Goal: Transaction & Acquisition: Purchase product/service

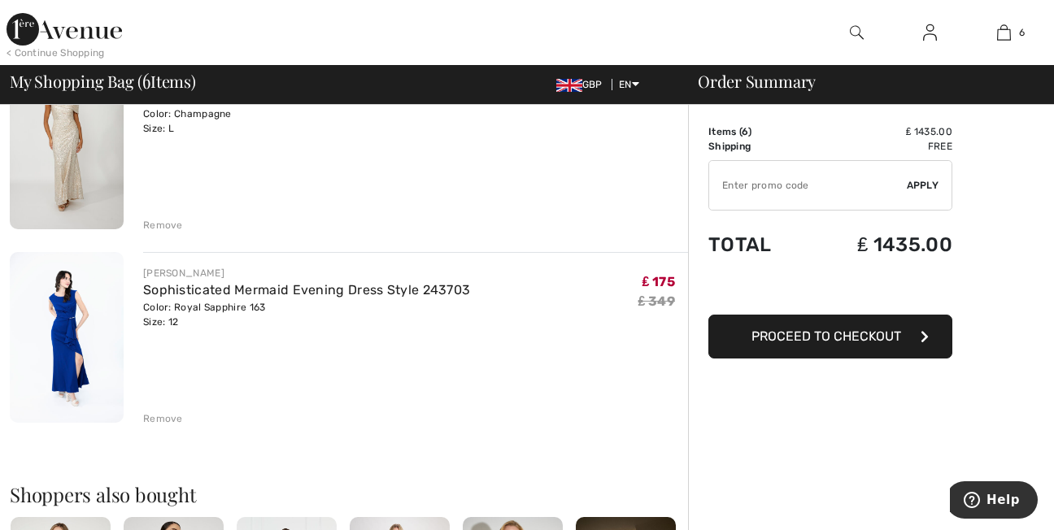
scroll to position [976, 0]
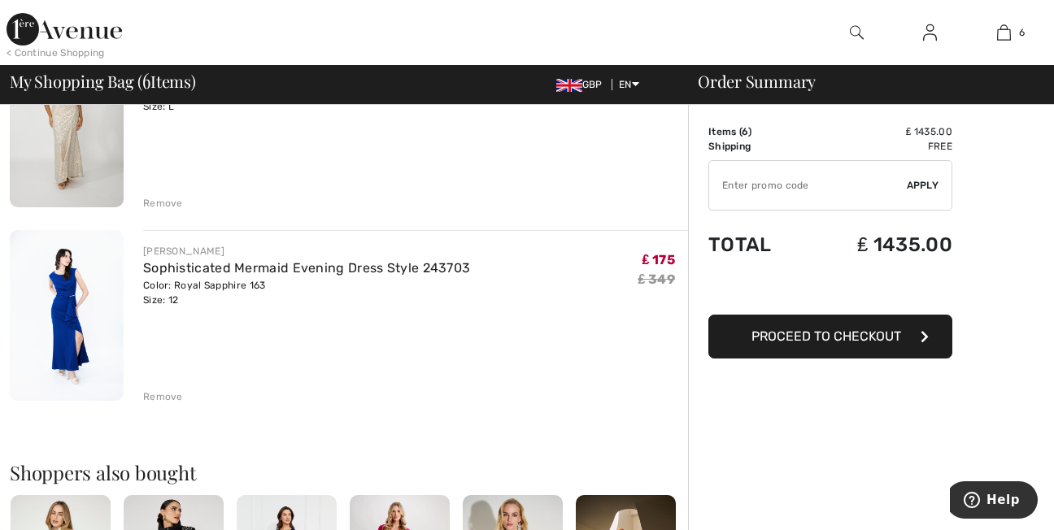
click at [63, 323] on img at bounding box center [67, 315] width 114 height 171
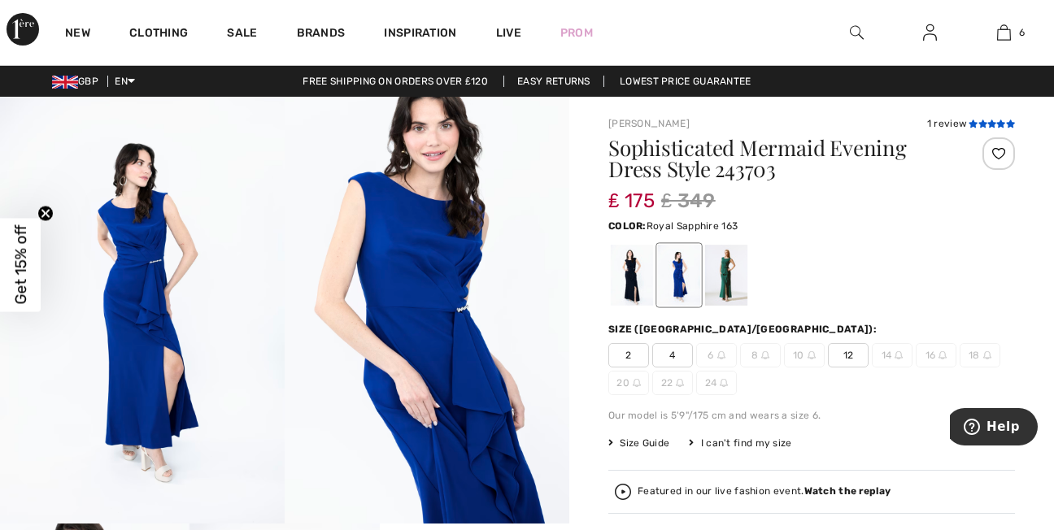
click at [992, 123] on icon at bounding box center [992, 124] width 9 height 8
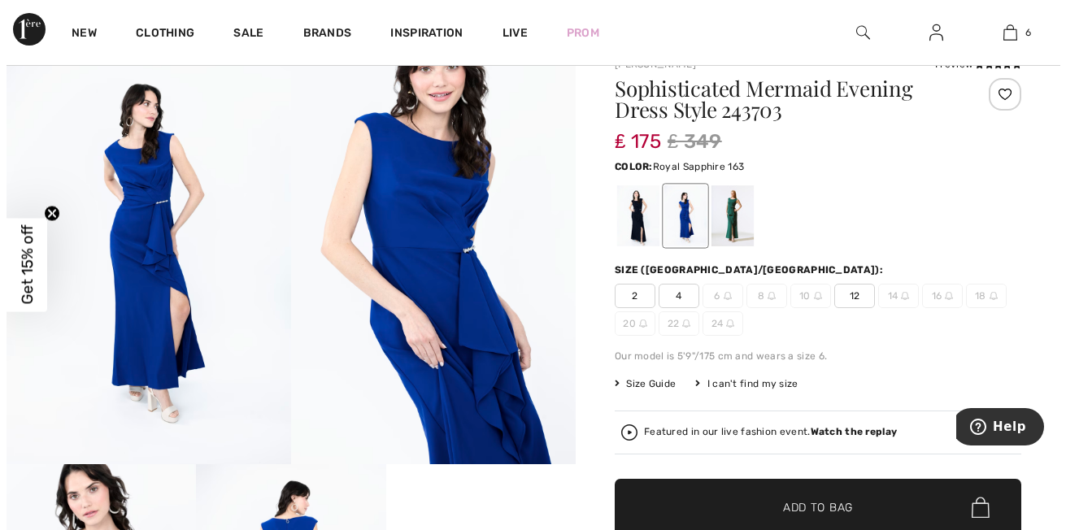
scroll to position [27, 0]
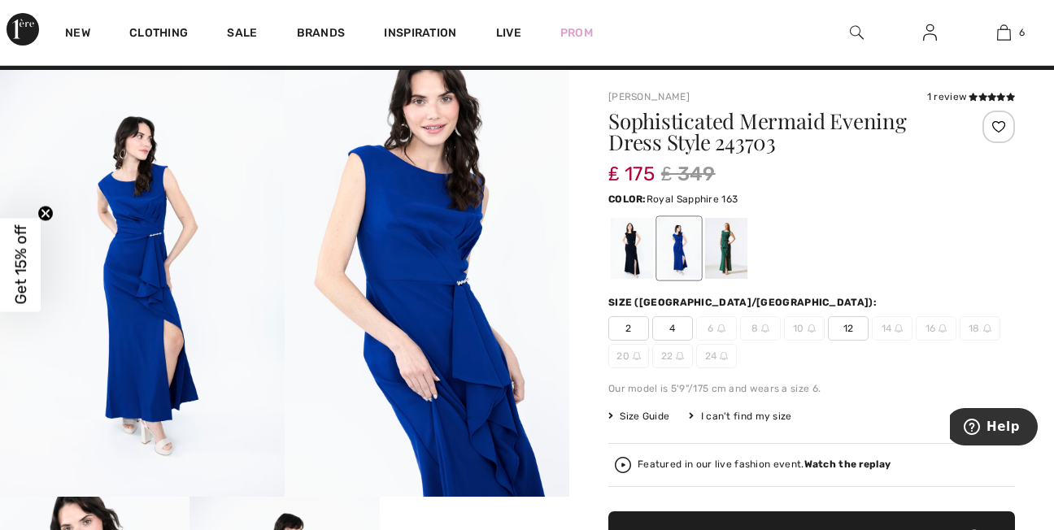
click at [625, 463] on img at bounding box center [623, 465] width 16 height 16
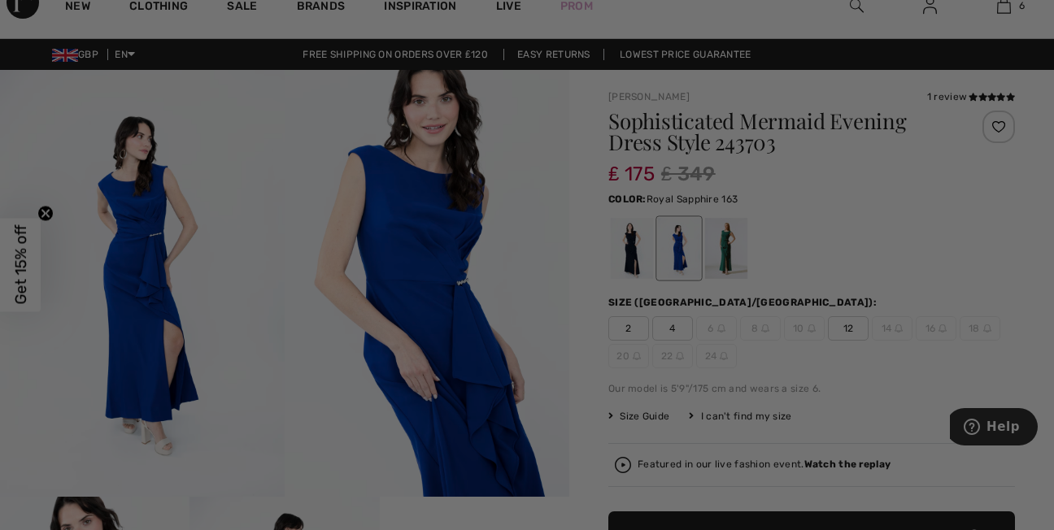
scroll to position [2003, 0]
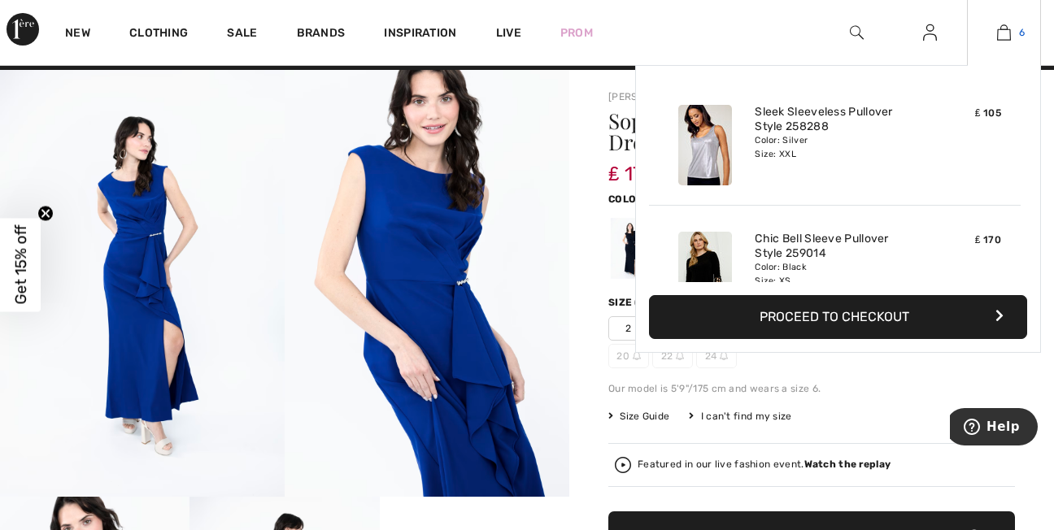
click at [1003, 41] on img at bounding box center [1004, 33] width 14 height 20
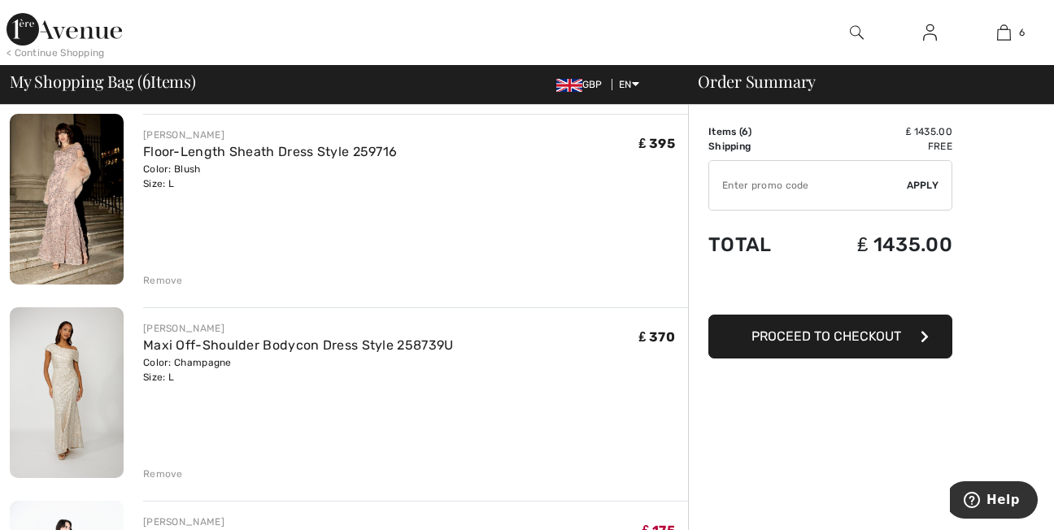
scroll to position [770, 0]
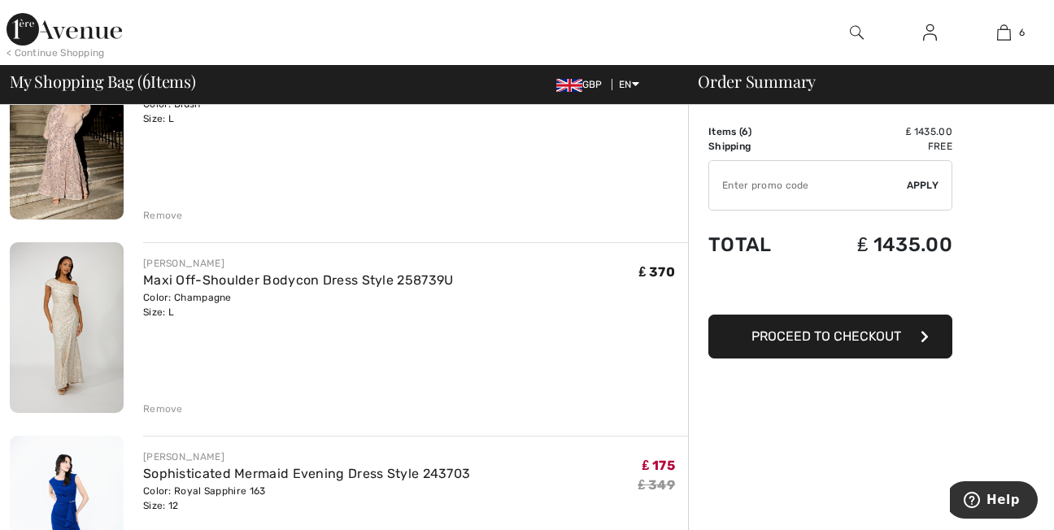
click at [80, 314] on img at bounding box center [67, 327] width 114 height 171
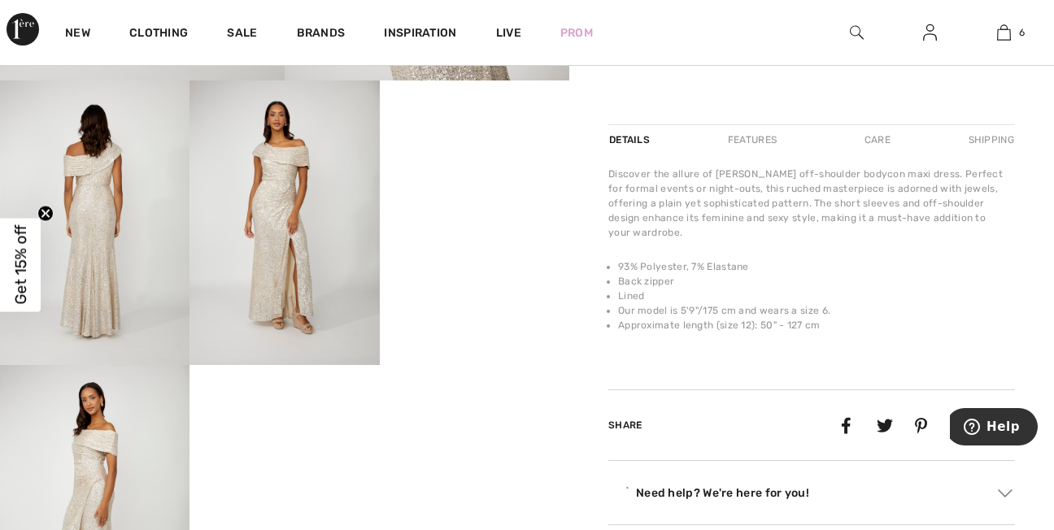
scroll to position [449, 0]
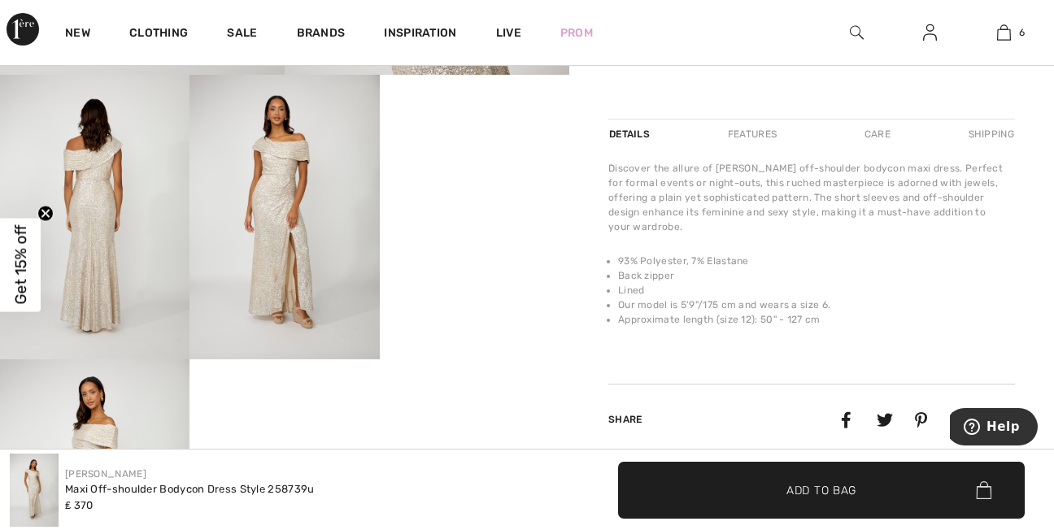
click at [503, 170] on video "Your browser does not support the video tag." at bounding box center [475, 122] width 190 height 95
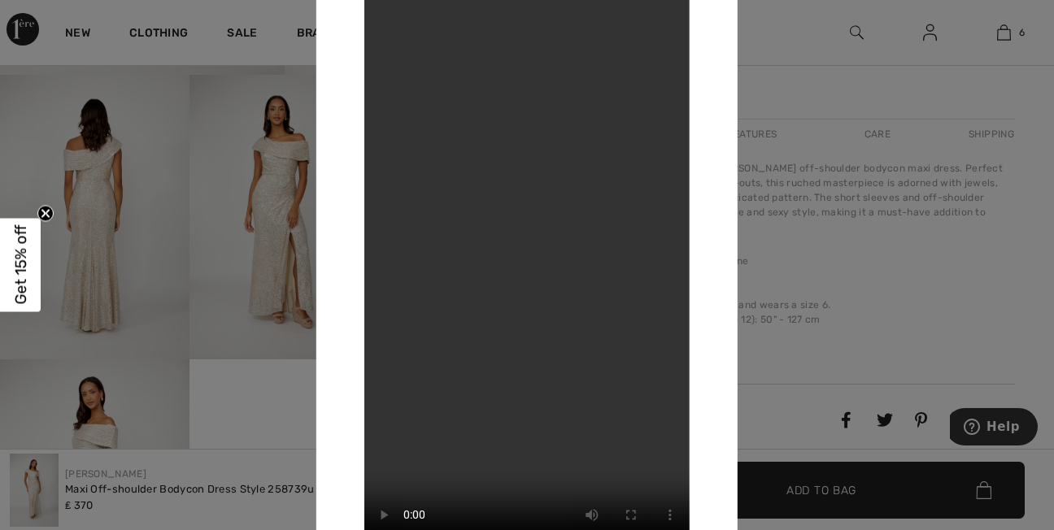
drag, startPoint x: 913, startPoint y: 85, endPoint x: 799, endPoint y: 101, distance: 115.0
click at [799, 101] on div at bounding box center [527, 265] width 1054 height 530
